Goal: Task Accomplishment & Management: Use online tool/utility

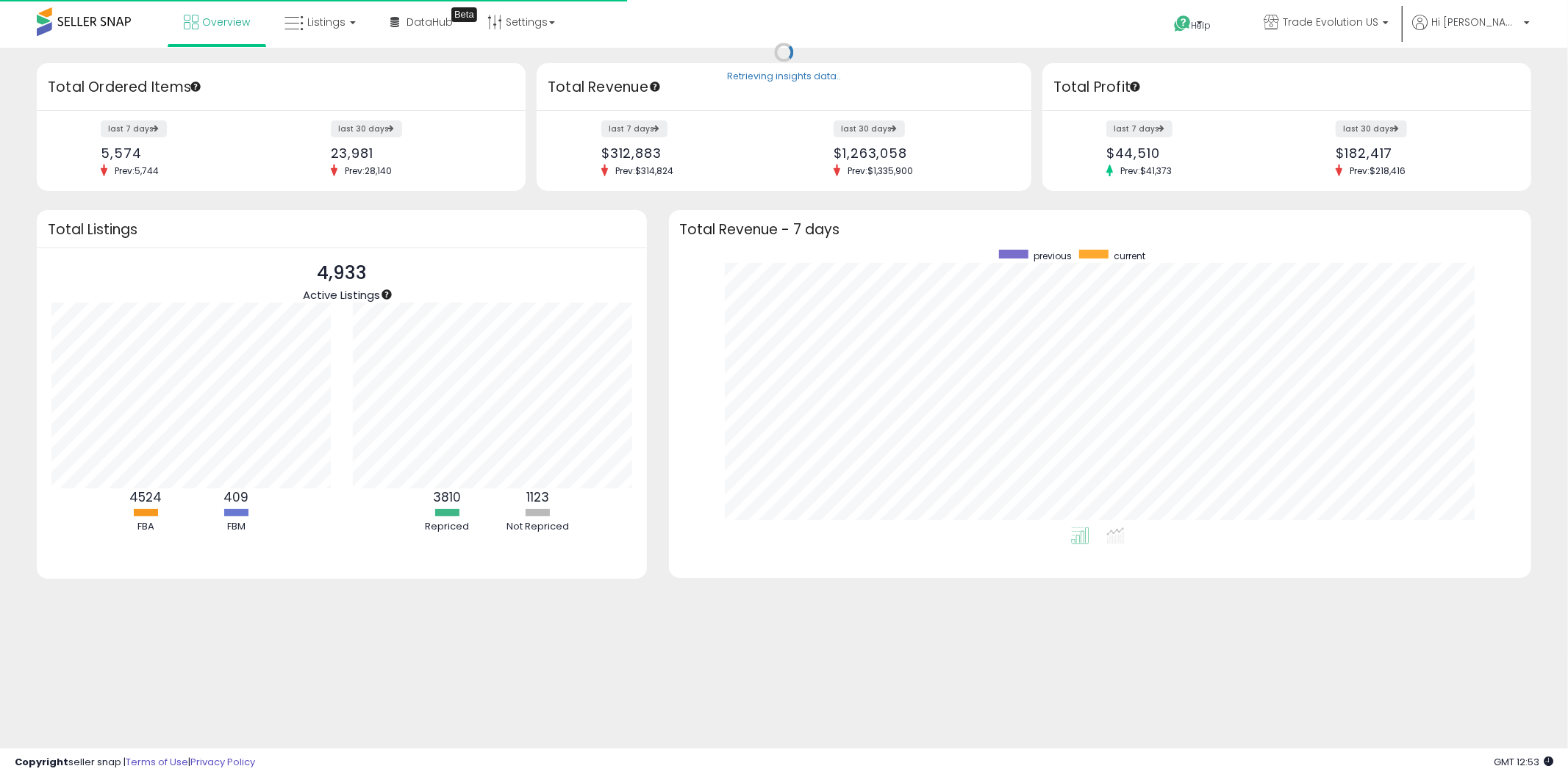
scroll to position [277, 833]
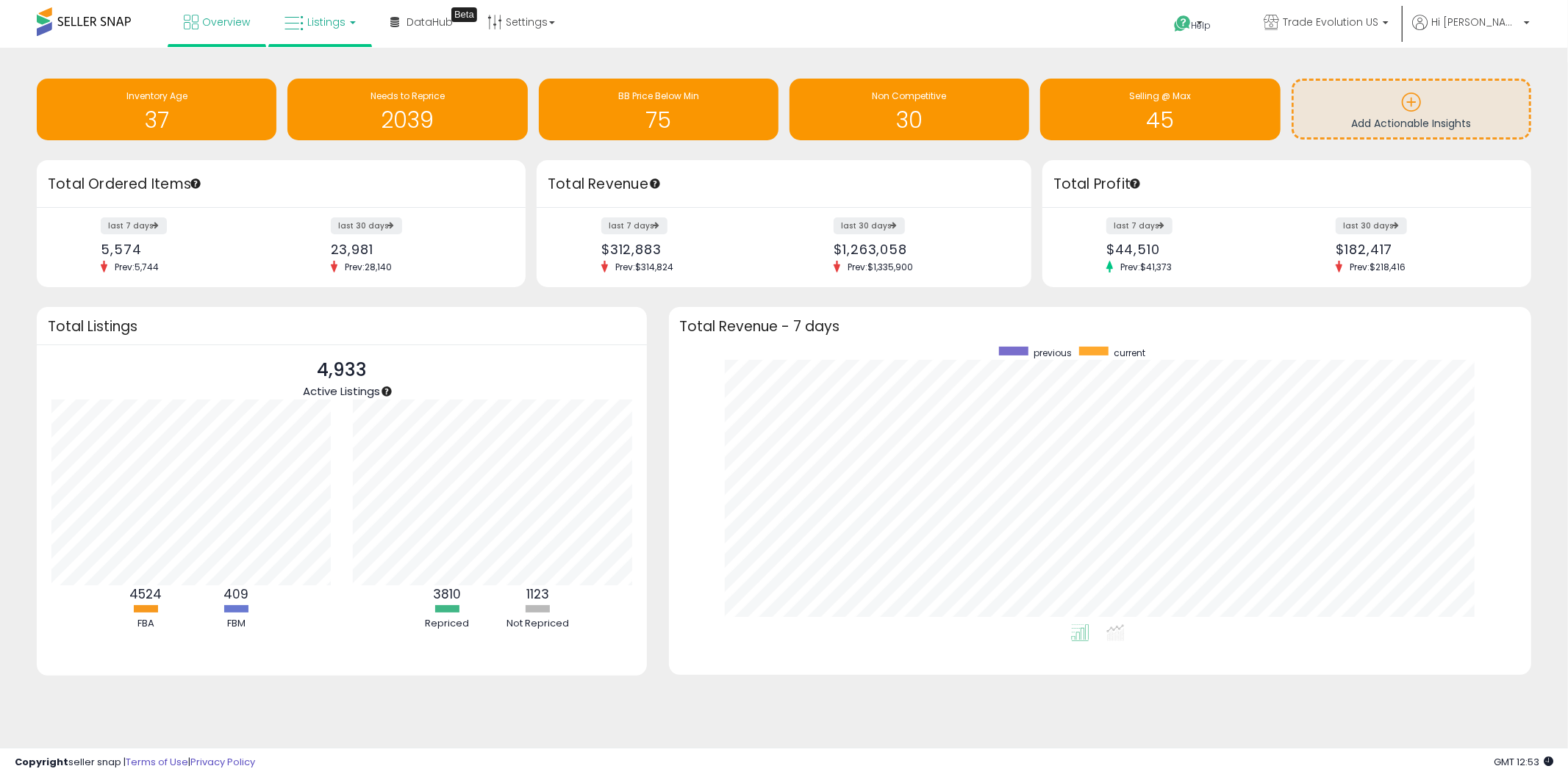
click at [273, 37] on link "Listings" at bounding box center [320, 22] width 93 height 44
click at [335, 70] on icon at bounding box center [331, 72] width 64 height 19
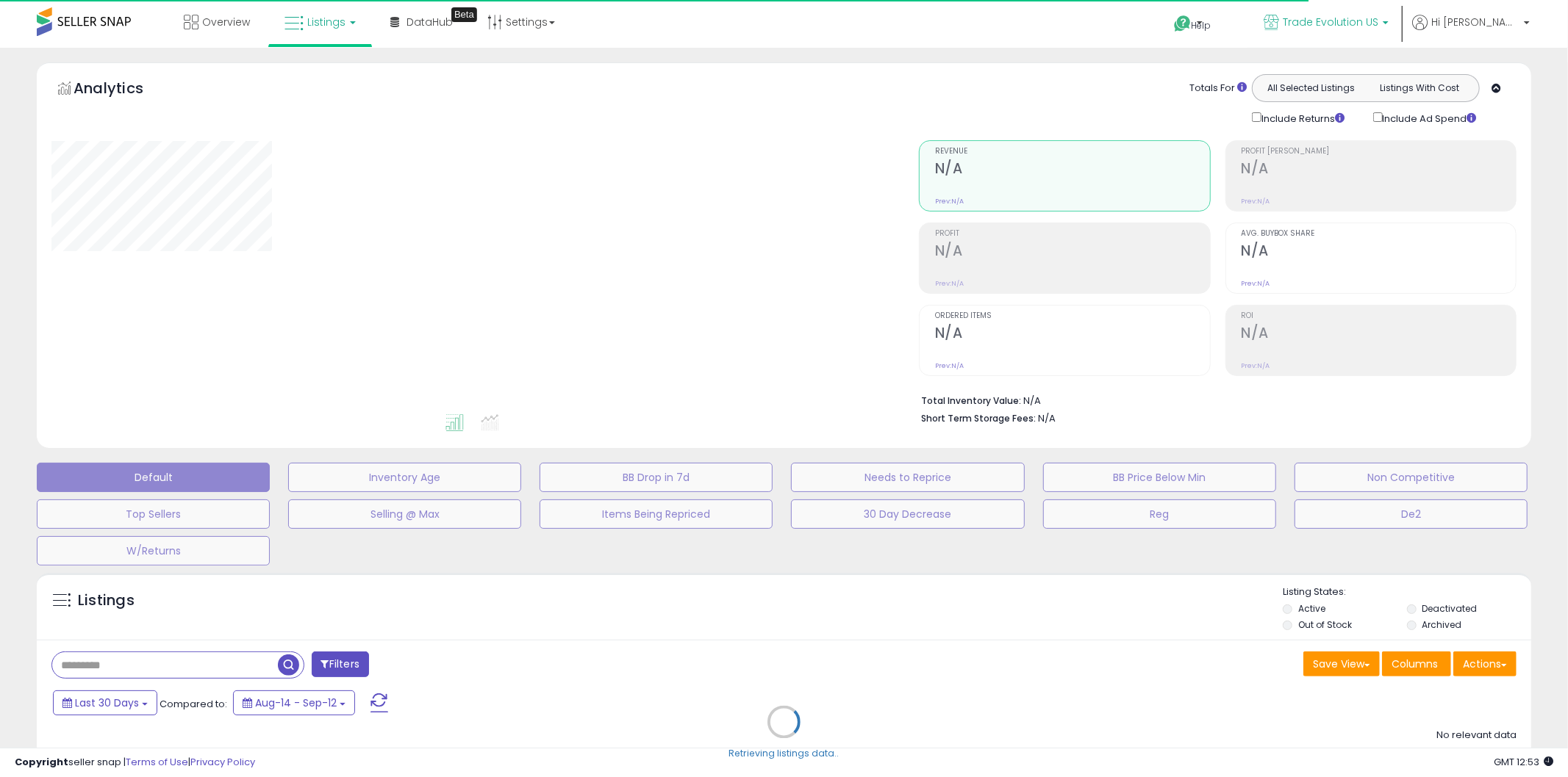
click at [1371, 23] on span "Trade Evolution US" at bounding box center [1330, 22] width 96 height 15
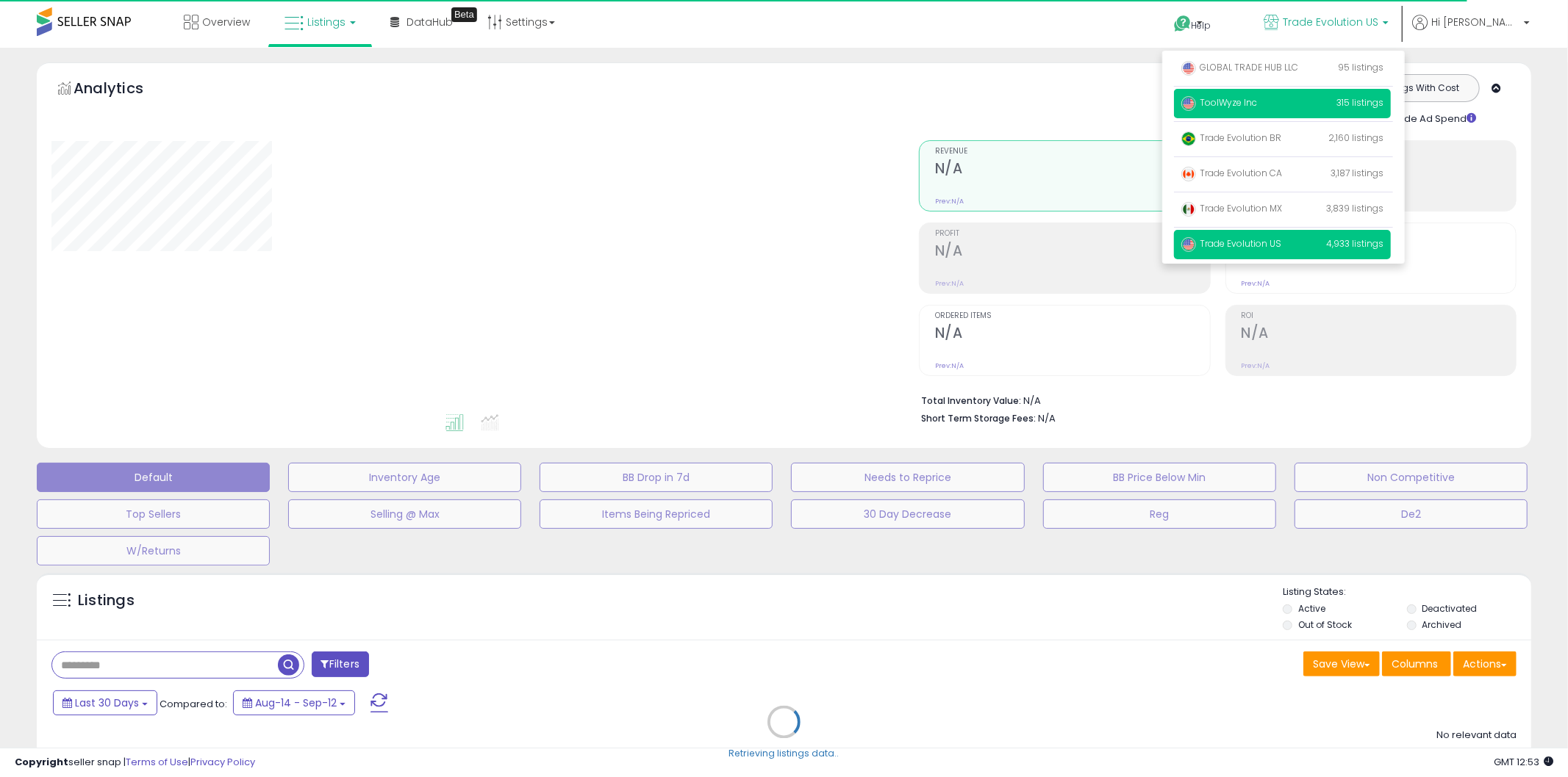
click at [1257, 108] on span "ToolWyze Inc" at bounding box center [1219, 102] width 75 height 12
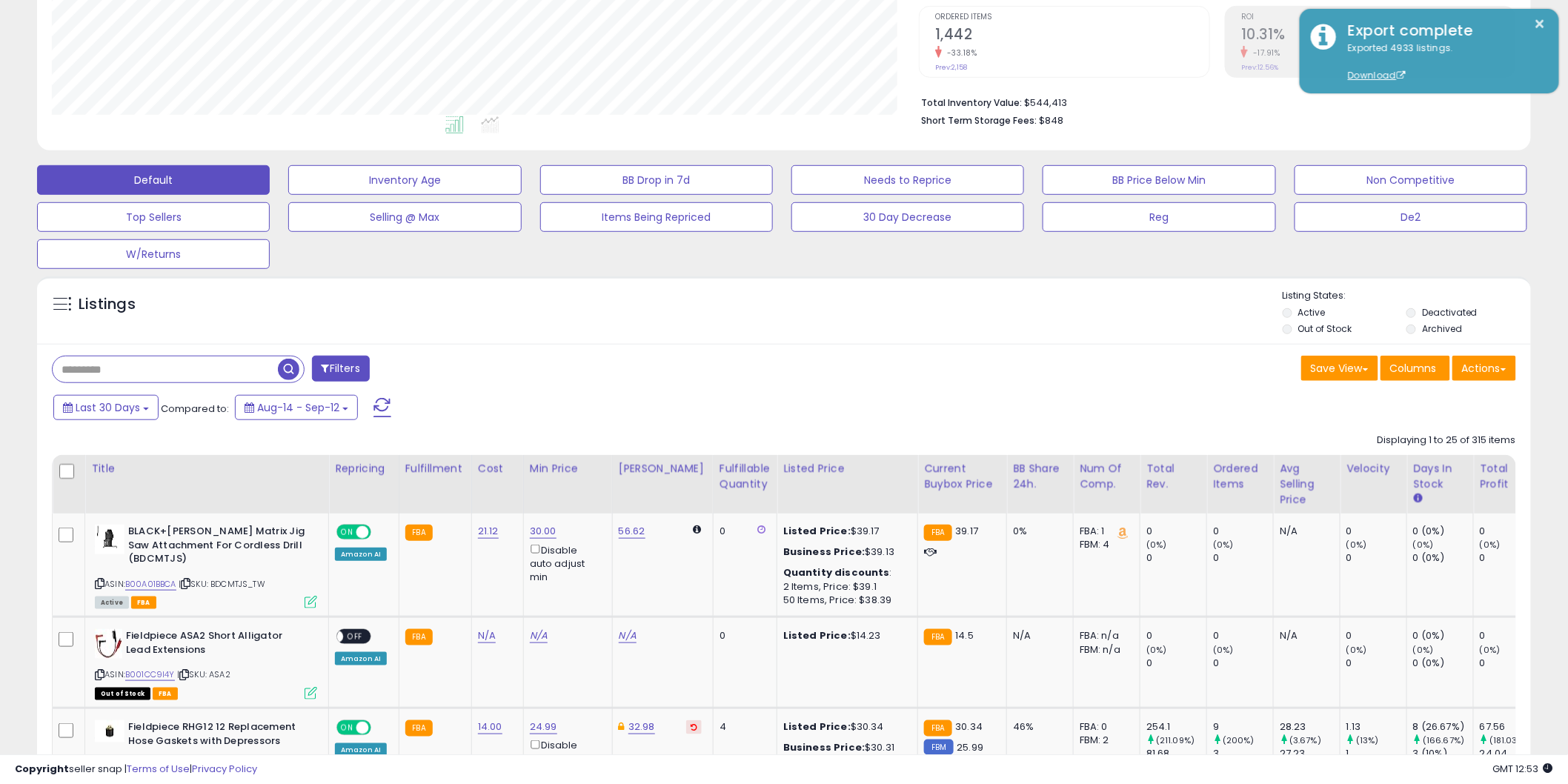
scroll to position [329, 0]
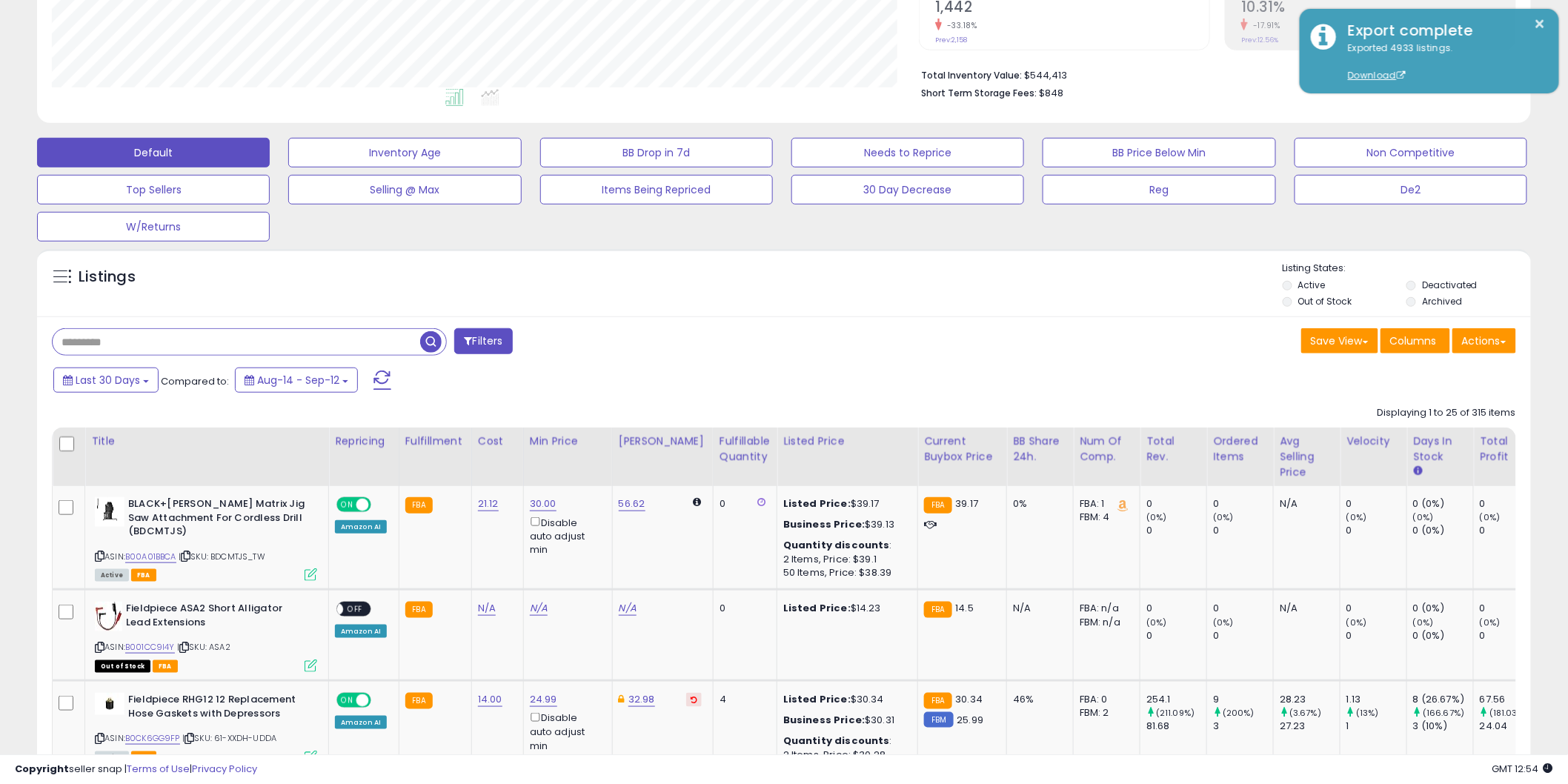
click at [126, 352] on input "text" at bounding box center [236, 341] width 367 height 26
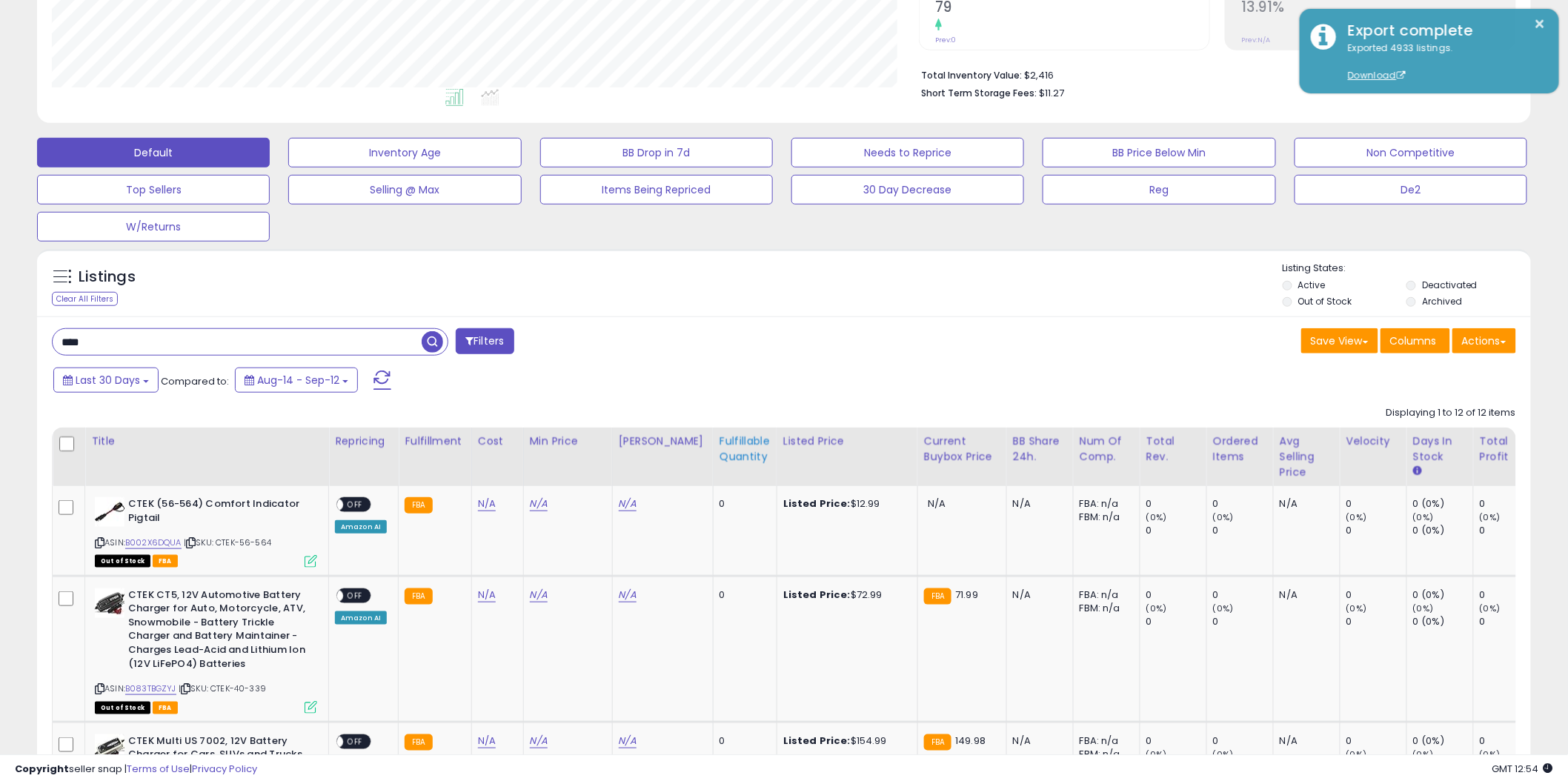
click at [740, 477] on th "Fulfillable Quantity" at bounding box center [744, 457] width 63 height 59
click at [727, 468] on th "Fulfillable Quantity" at bounding box center [744, 457] width 63 height 59
click at [716, 493] on td "0" at bounding box center [744, 531] width 63 height 90
click at [719, 461] on div "Fulfillable Quantity" at bounding box center [744, 450] width 51 height 31
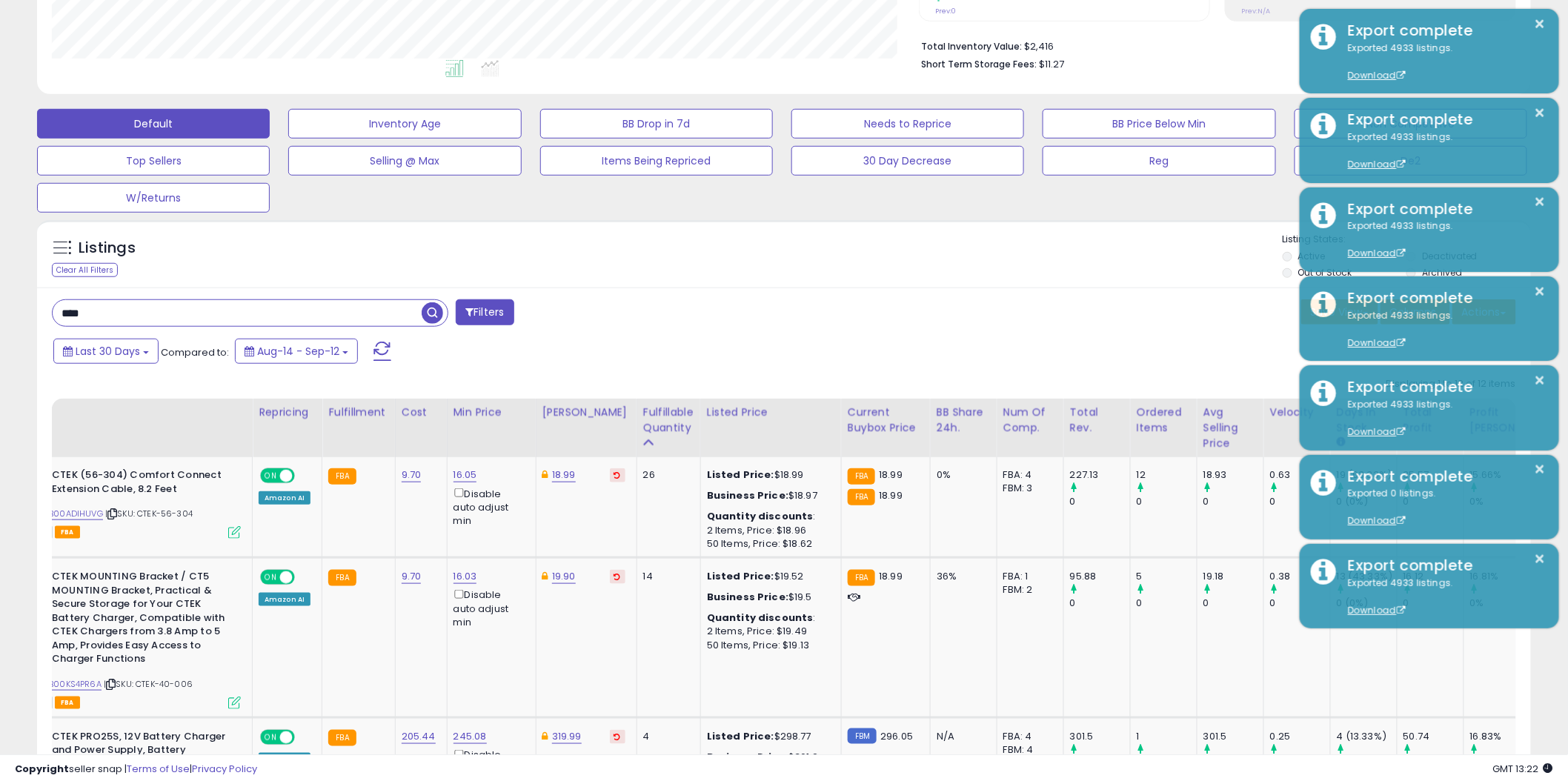
scroll to position [356, 0]
click at [142, 311] on input "****" at bounding box center [236, 314] width 369 height 26
type input "****"
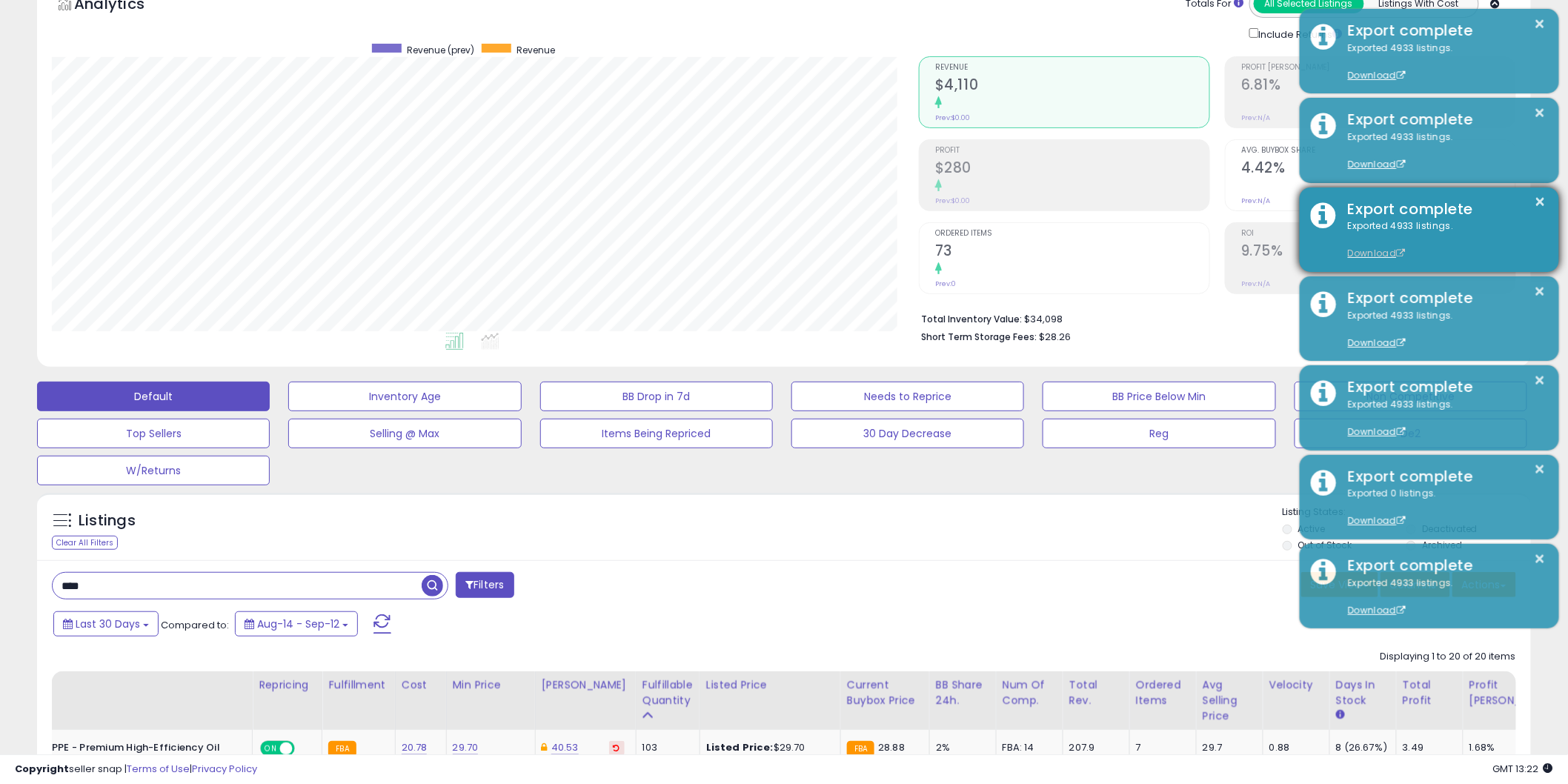
scroll to position [76, 0]
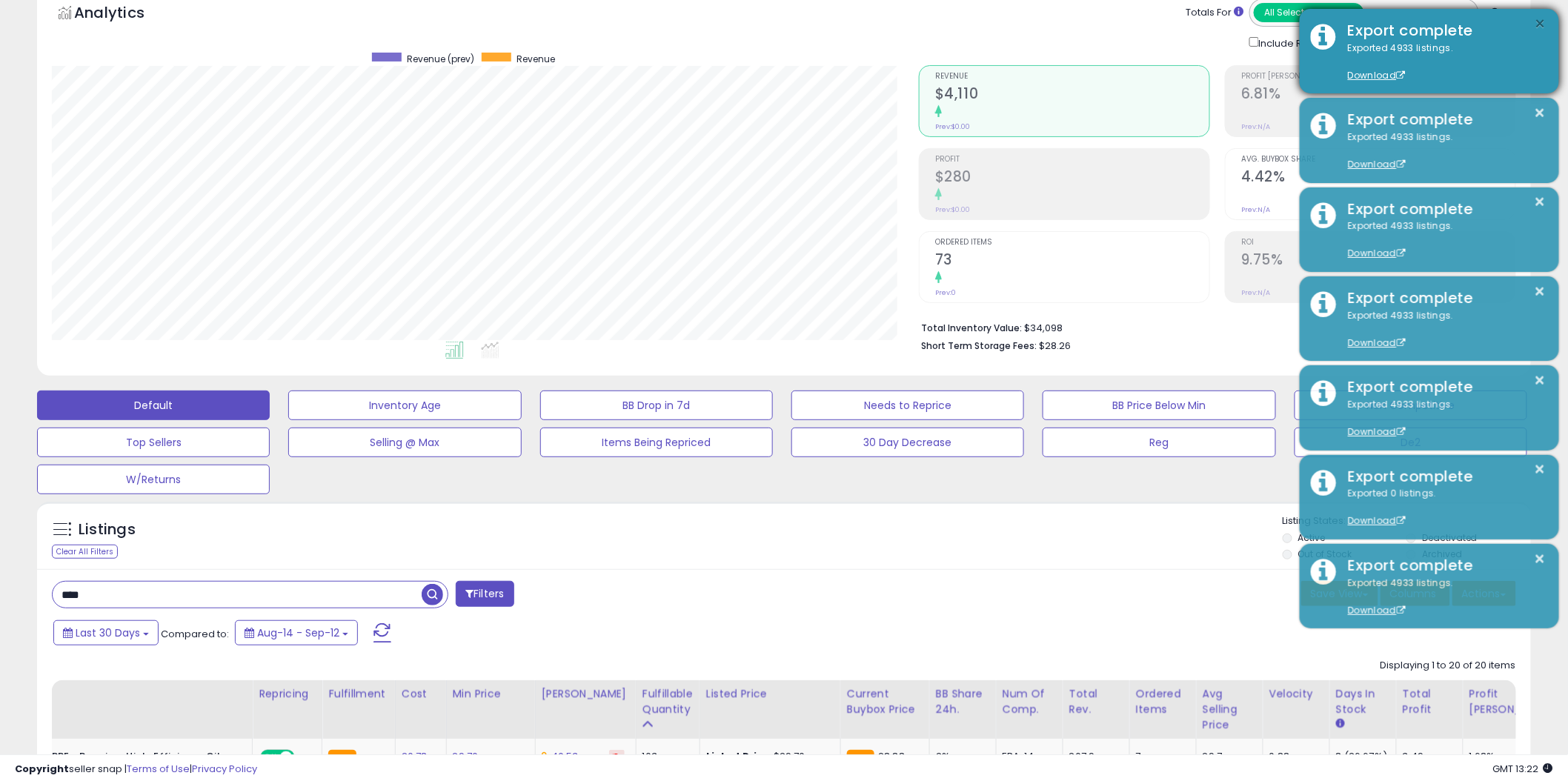
click at [1542, 23] on button "×" at bounding box center [1540, 24] width 12 height 19
click at [1544, 103] on button "×" at bounding box center [1540, 113] width 12 height 19
click at [1544, 193] on button "×" at bounding box center [1540, 202] width 12 height 19
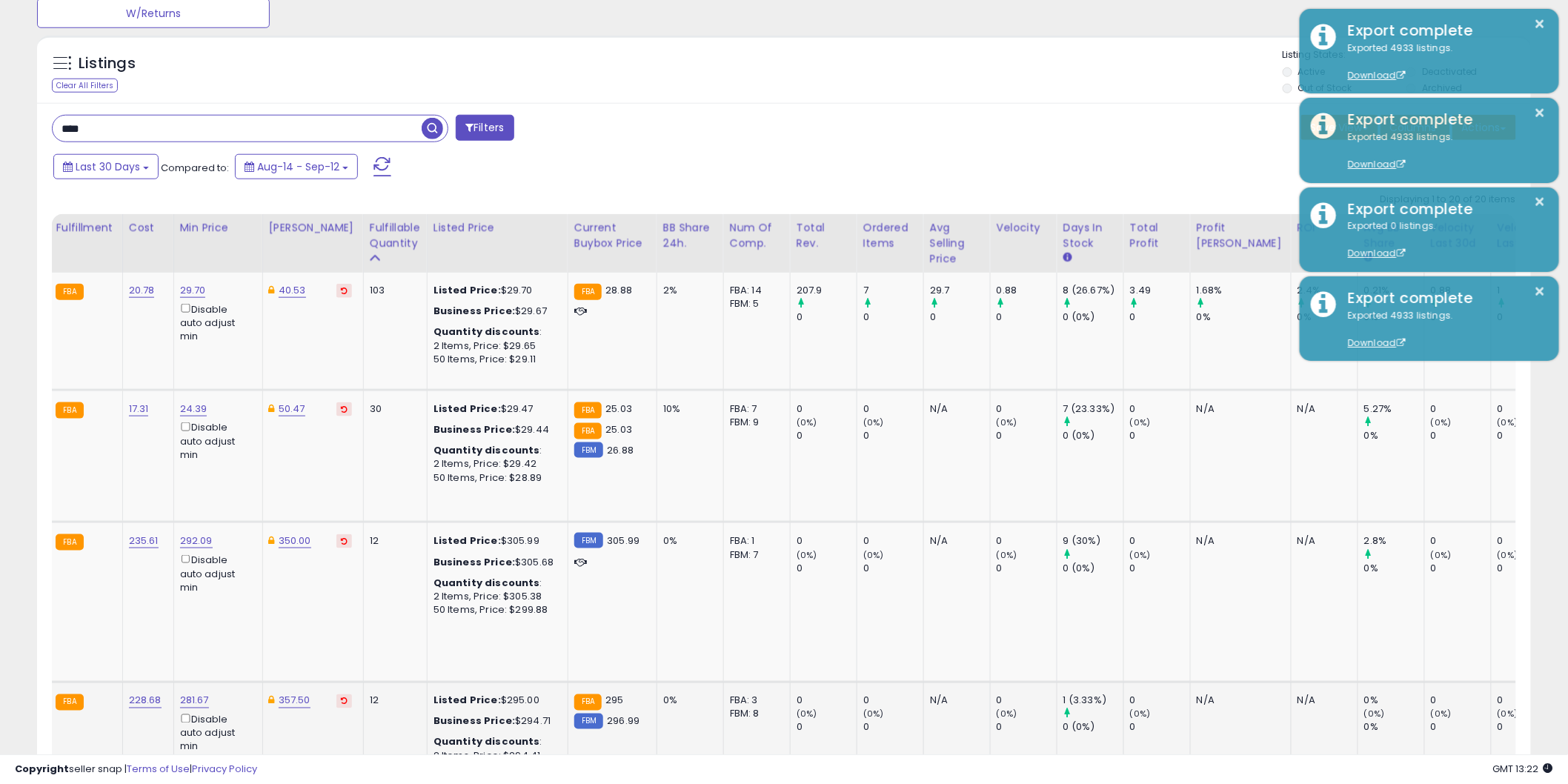
scroll to position [0, 0]
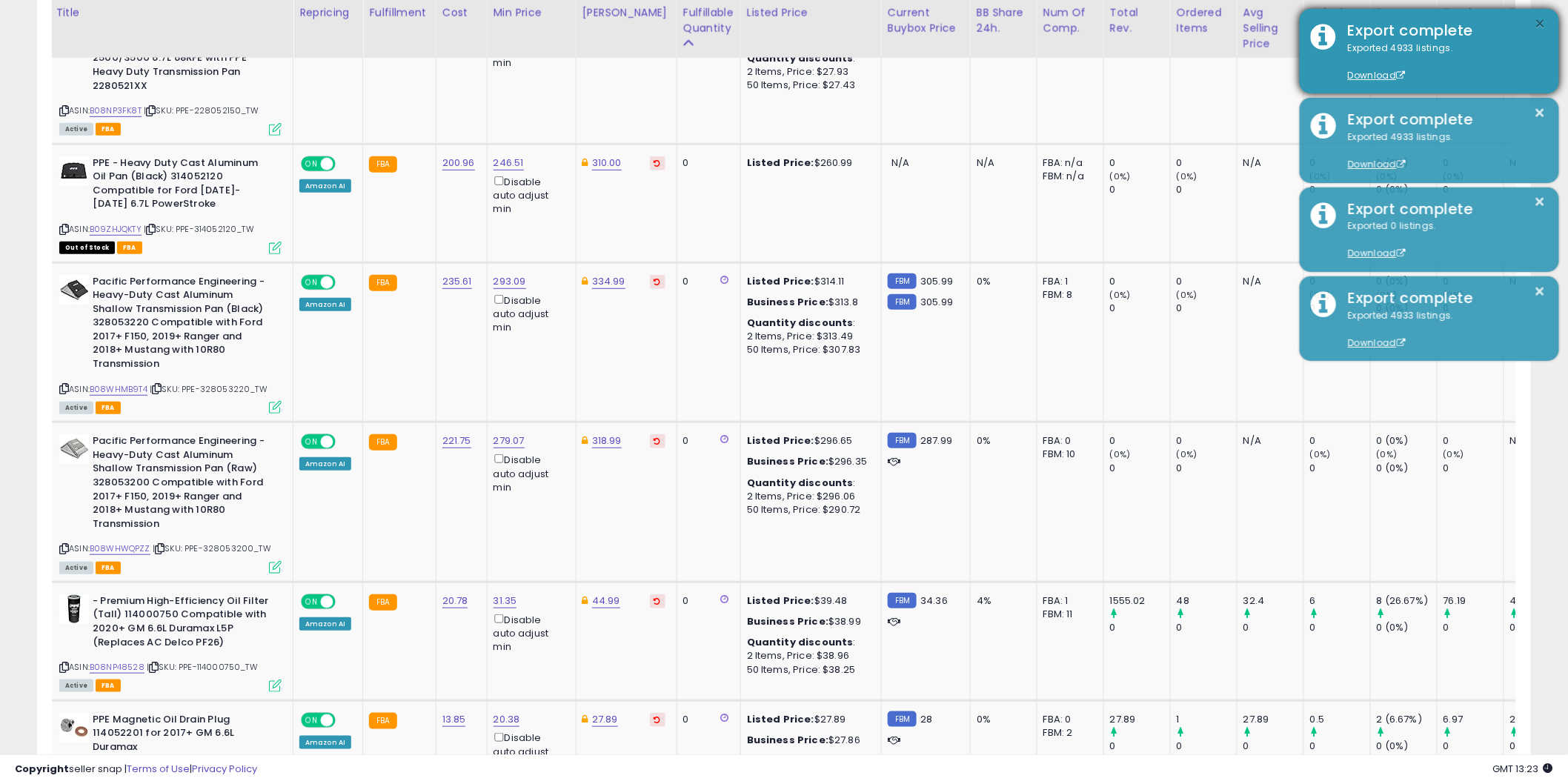
click at [1537, 20] on button "×" at bounding box center [1540, 24] width 12 height 19
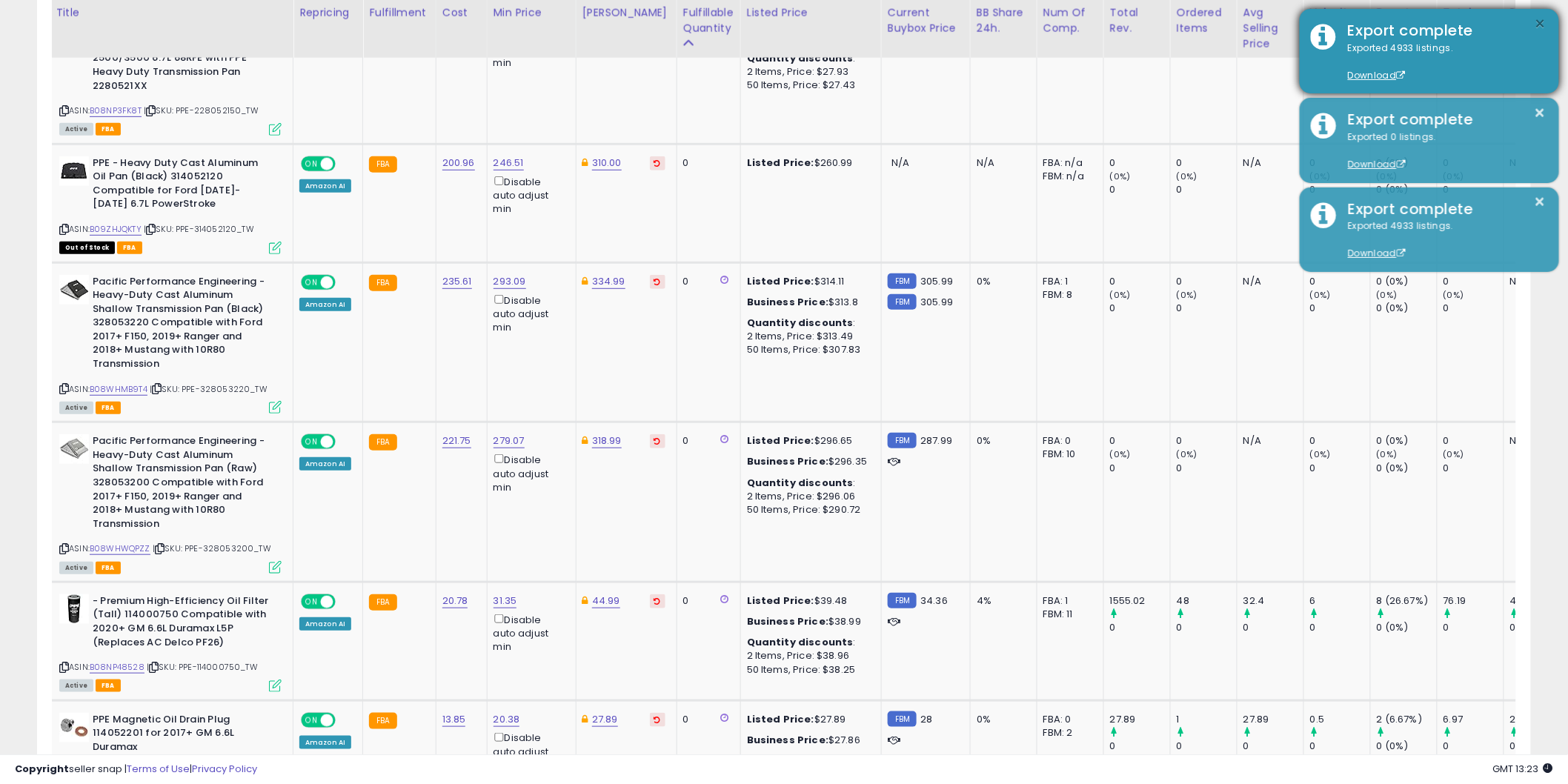
click at [1534, 24] on button "×" at bounding box center [1540, 24] width 12 height 19
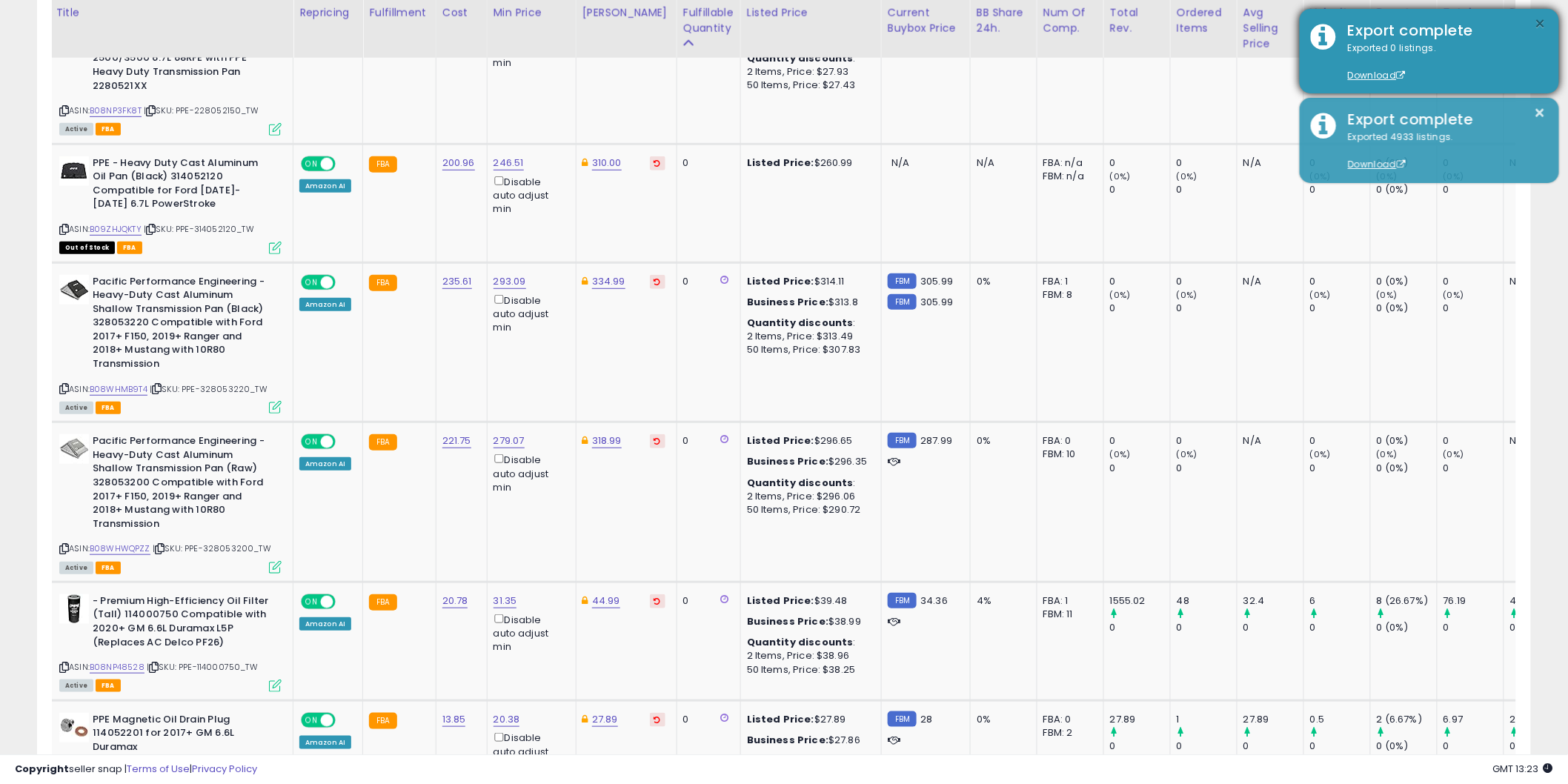
click at [1537, 27] on button "×" at bounding box center [1540, 24] width 12 height 19
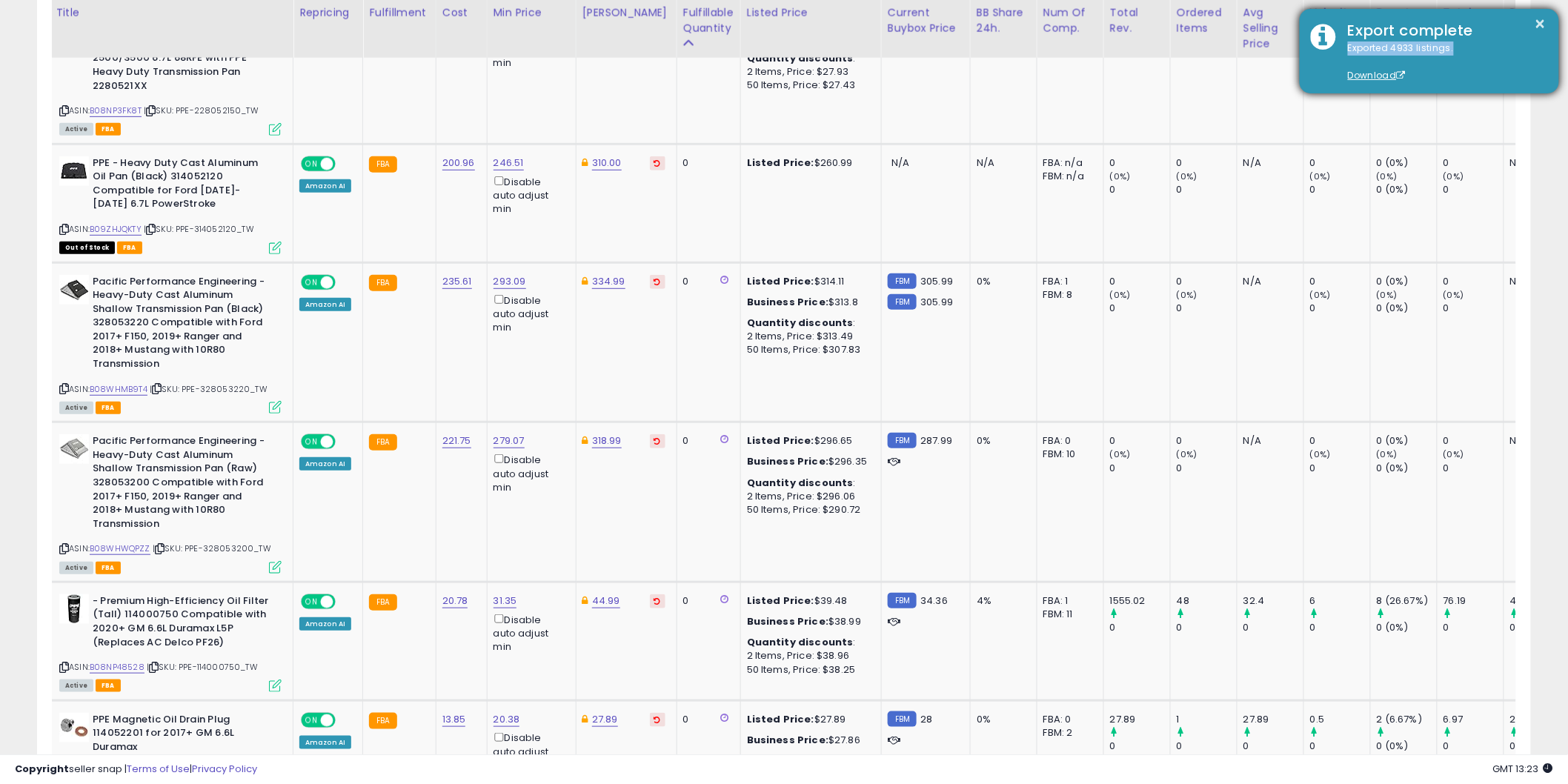
click at [1535, 42] on div "× Export complete Exported 4933 listings. Download" at bounding box center [1429, 51] width 259 height 85
click at [1535, 23] on button "×" at bounding box center [1540, 24] width 12 height 19
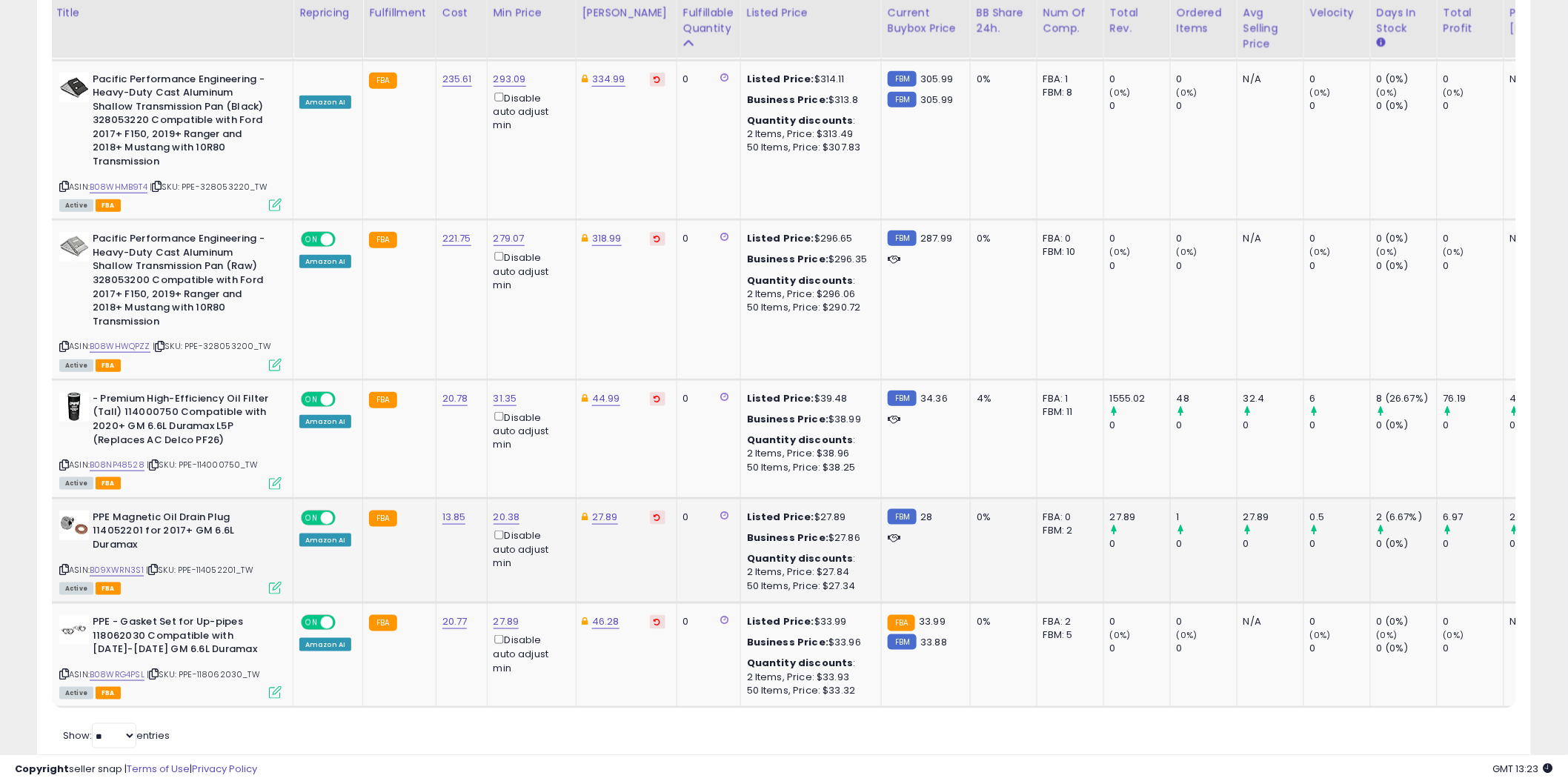
drag, startPoint x: 837, startPoint y: 688, endPoint x: 582, endPoint y: 449, distance: 349.5
